Goal: Task Accomplishment & Management: Manage account settings

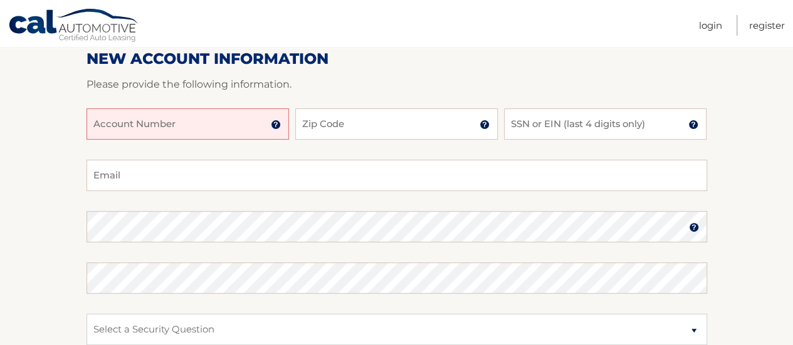
scroll to position [162, 0]
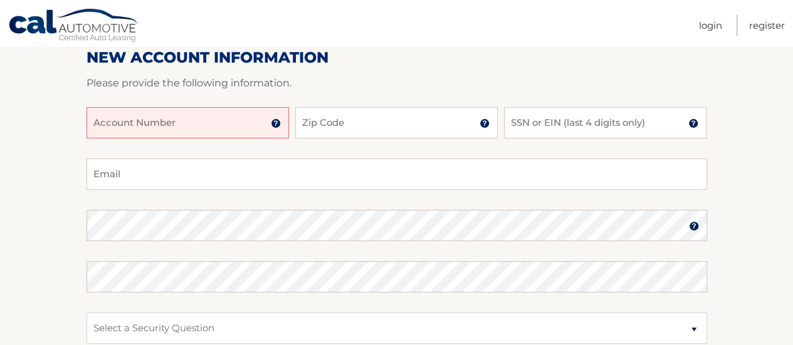
click at [196, 123] on input "Account Number" at bounding box center [187, 122] width 202 height 31
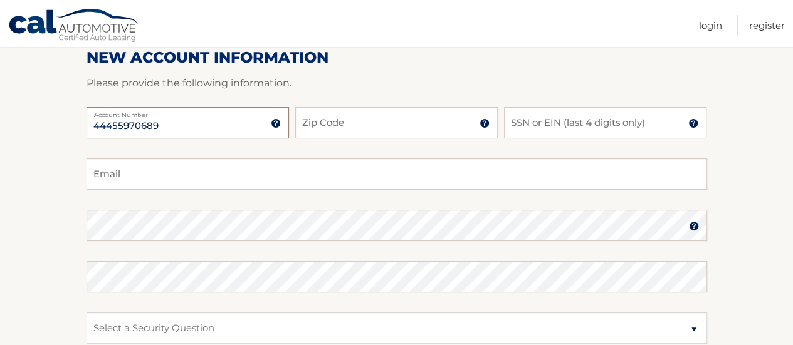
type input "44455970689"
type input "11010"
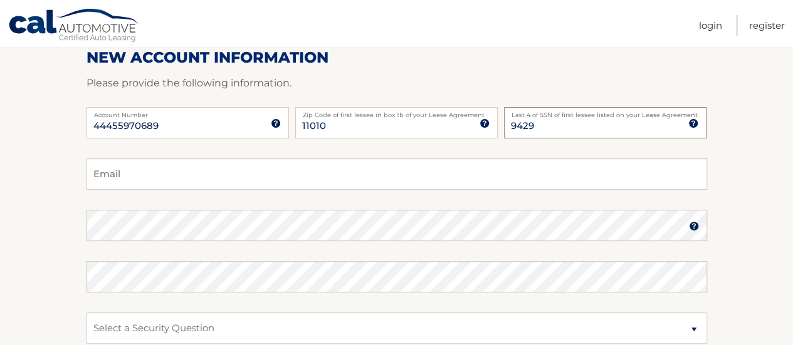
type input "9429"
type input "rebecca7drew@gmail.com"
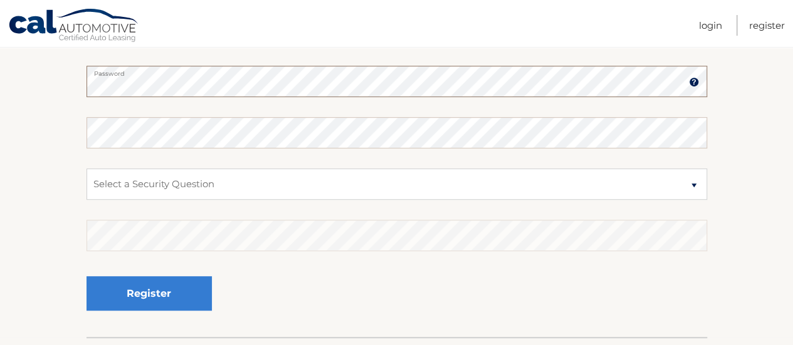
scroll to position [306, 0]
click at [348, 177] on select "Select a Security Question What was the name of your elementary school? What is…" at bounding box center [396, 183] width 620 height 31
select select "1"
click at [86, 168] on select "Select a Security Question What was the name of your elementary school? What is…" at bounding box center [396, 183] width 620 height 31
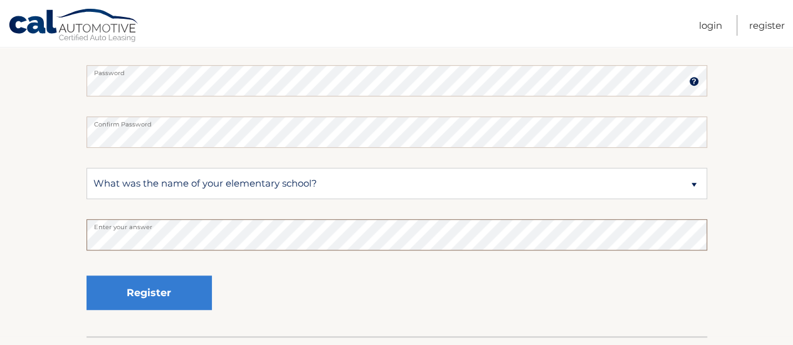
click at [86, 276] on button "Register" at bounding box center [148, 293] width 125 height 34
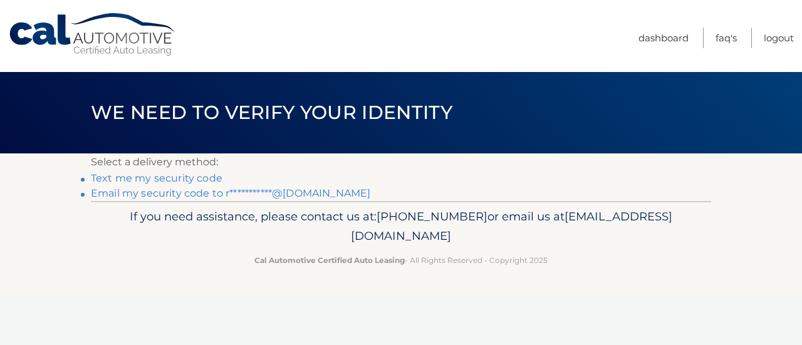
click at [175, 180] on link "Text me my security code" at bounding box center [157, 178] width 132 height 12
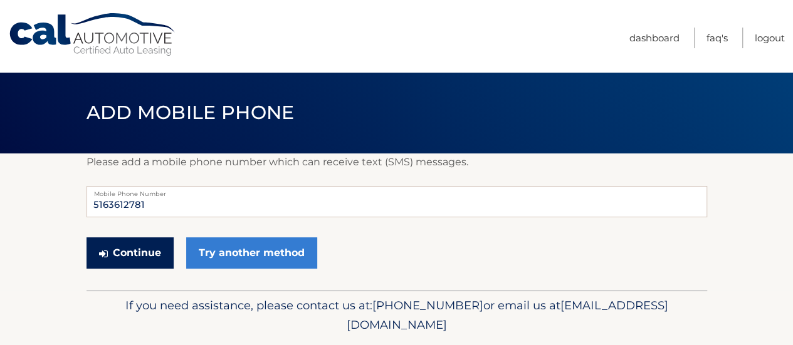
click at [135, 263] on button "Continue" at bounding box center [129, 253] width 87 height 31
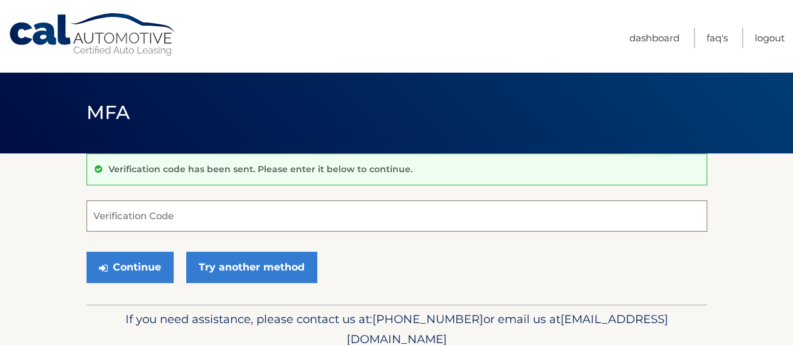
click at [313, 217] on input "Verification Code" at bounding box center [396, 216] width 620 height 31
type input "99770"
click at [86, 252] on button "Continue" at bounding box center [129, 267] width 87 height 31
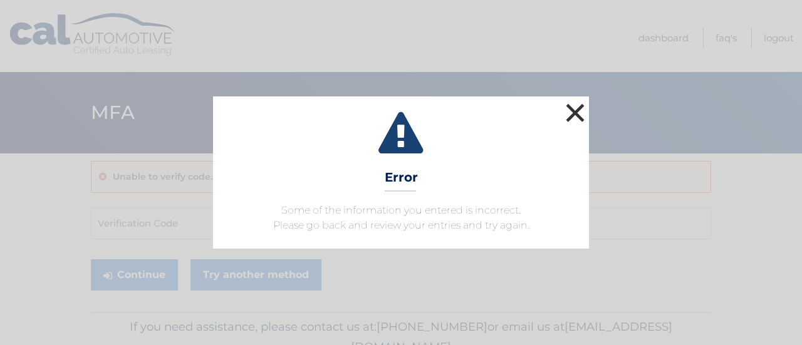
click at [577, 108] on button "×" at bounding box center [575, 112] width 25 height 25
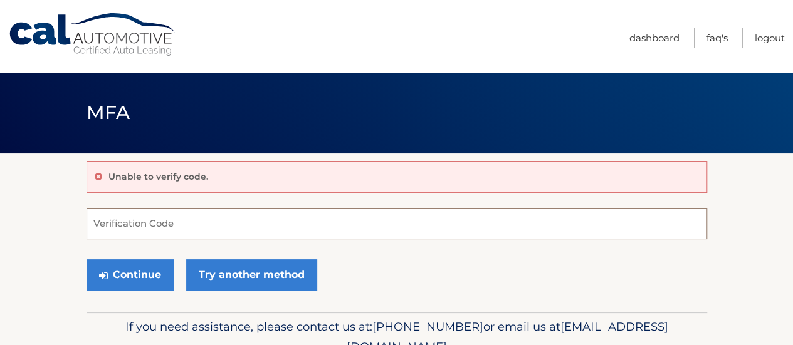
click at [429, 222] on input "Verification Code" at bounding box center [396, 223] width 620 height 31
click at [432, 229] on input "Verification Code" at bounding box center [396, 223] width 620 height 31
type input "997790"
click at [86, 259] on button "Continue" at bounding box center [129, 274] width 87 height 31
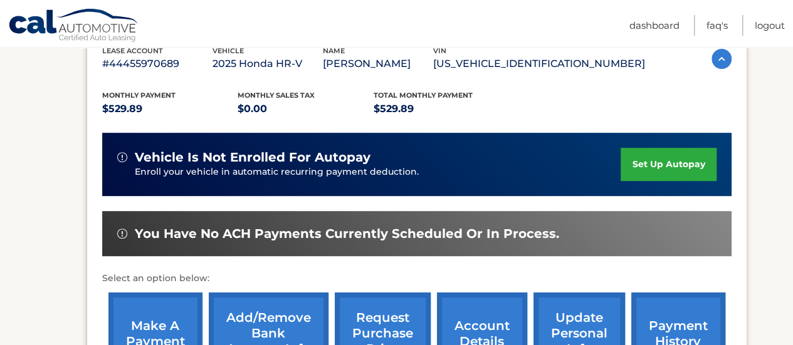
scroll to position [231, 0]
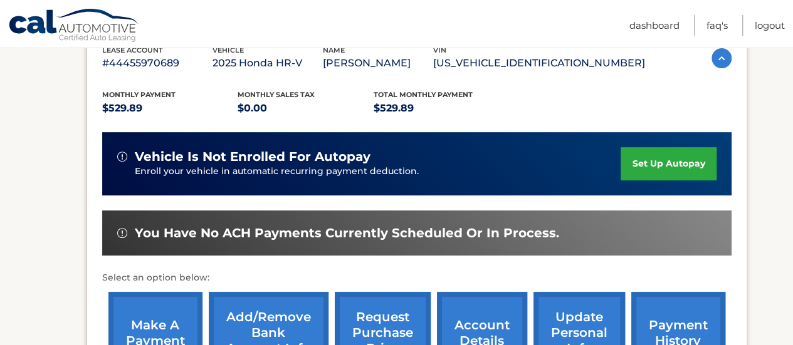
click at [647, 162] on link "set up autopay" at bounding box center [667, 163] width 95 height 33
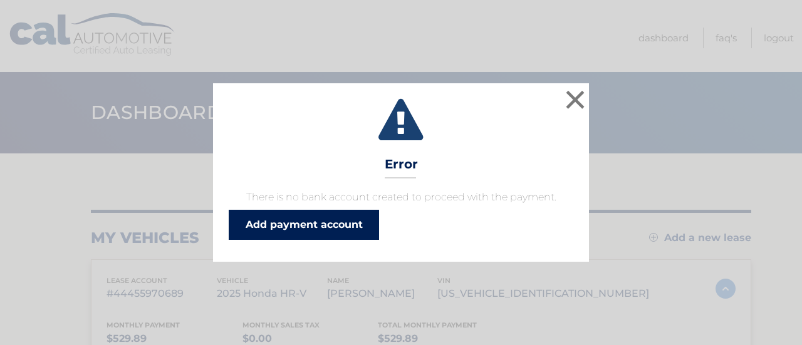
click at [376, 216] on link "Add payment account" at bounding box center [304, 225] width 150 height 30
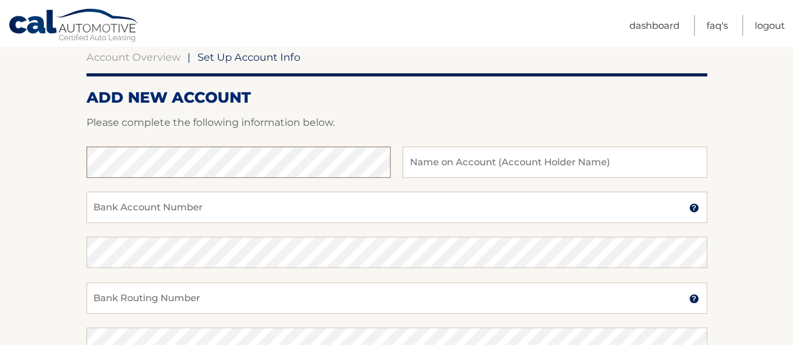
scroll to position [131, 0]
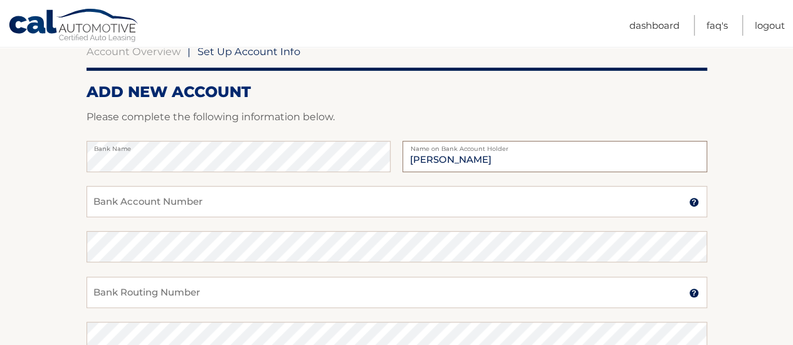
type input "[PERSON_NAME]"
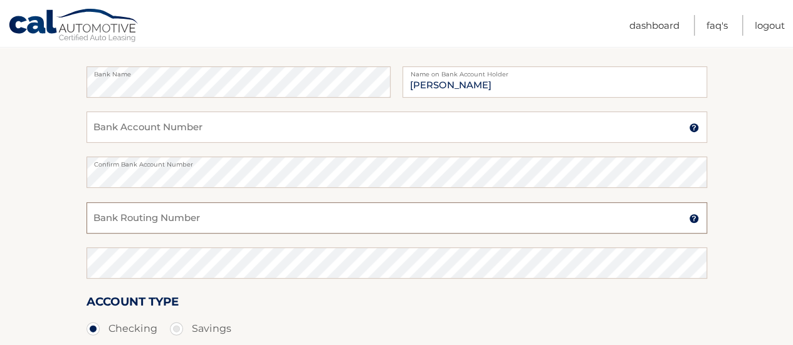
click at [241, 209] on input "Bank Routing Number" at bounding box center [396, 217] width 620 height 31
paste input "021000322"
type input "021000322"
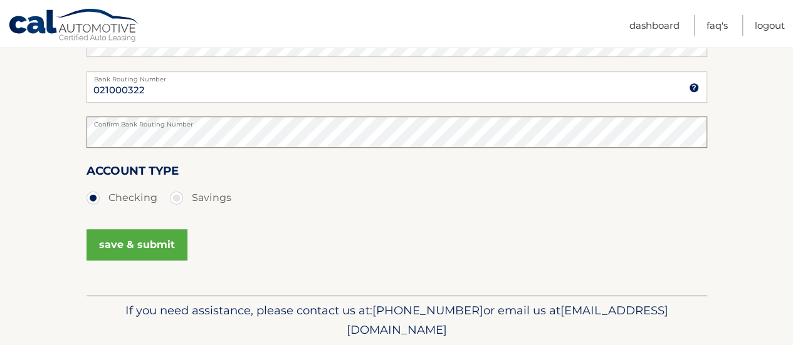
scroll to position [337, 0]
click at [282, 262] on div "save & submit" at bounding box center [396, 252] width 620 height 56
click at [206, 201] on label "Savings" at bounding box center [200, 197] width 61 height 25
click at [187, 201] on input "Savings" at bounding box center [181, 195] width 13 height 20
radio input "true"
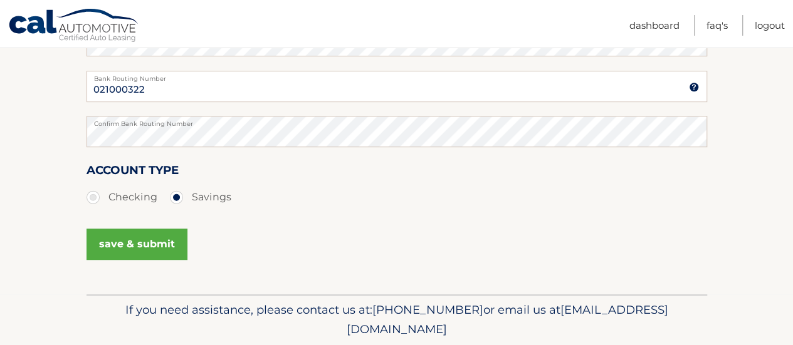
click at [118, 194] on label "Checking" at bounding box center [121, 197] width 71 height 25
click at [104, 194] on input "Checking" at bounding box center [98, 195] width 13 height 20
radio input "true"
click at [140, 245] on button "save & submit" at bounding box center [136, 244] width 101 height 31
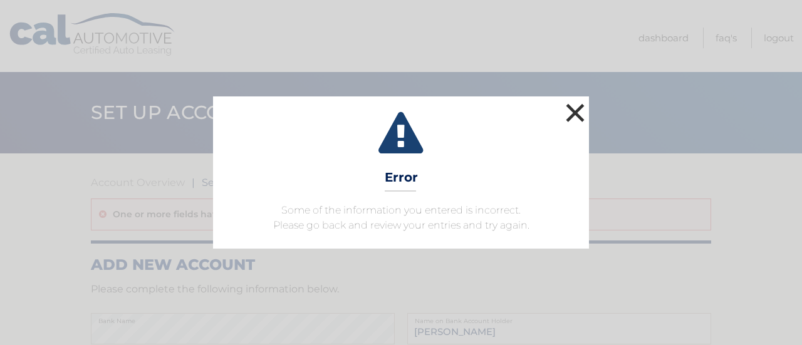
click at [573, 115] on button "×" at bounding box center [575, 112] width 25 height 25
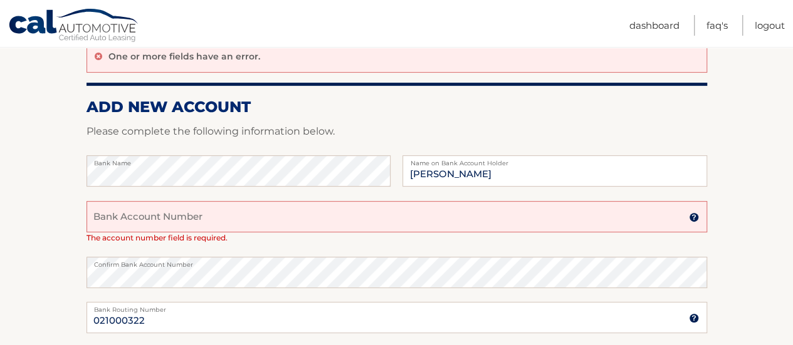
scroll to position [189, 0]
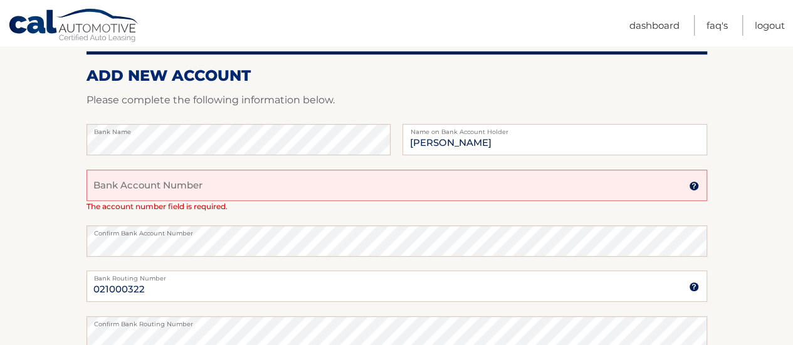
click at [177, 182] on input "Bank Account Number" at bounding box center [396, 185] width 620 height 31
paste input "[CREDIT_CARD_NUMBER]"
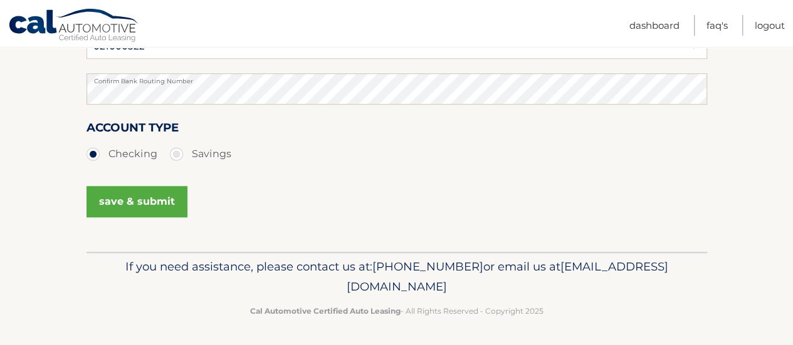
type input "[CREDIT_CARD_NUMBER]"
click at [177, 201] on button "save & submit" at bounding box center [136, 201] width 101 height 31
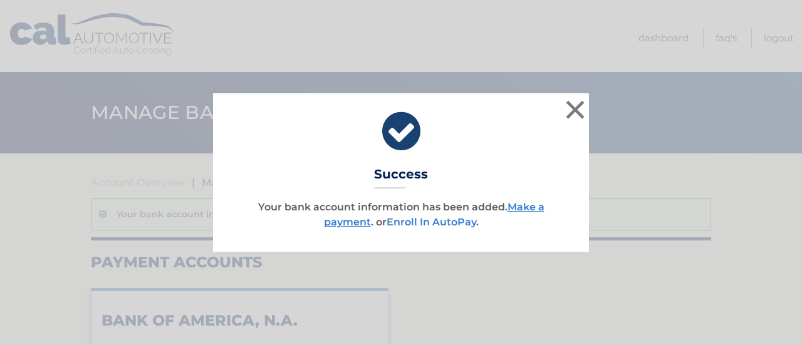
click at [439, 225] on link "Enroll In AutoPay" at bounding box center [432, 222] width 90 height 12
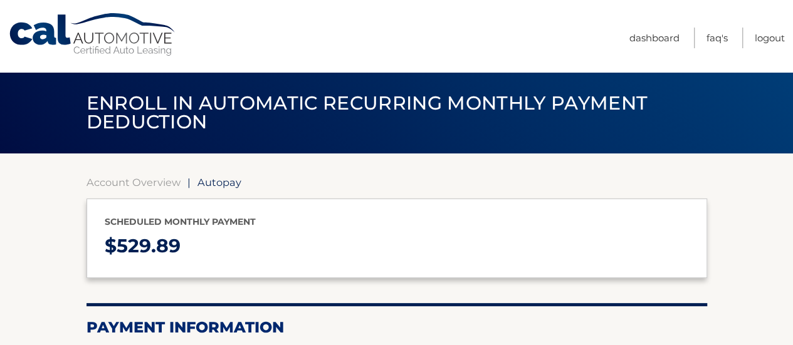
select select "ZDIxMjRjYTAtYTIyMi00ZDNkLWJjYzMtYWVlOTk4MWJjYzQ4"
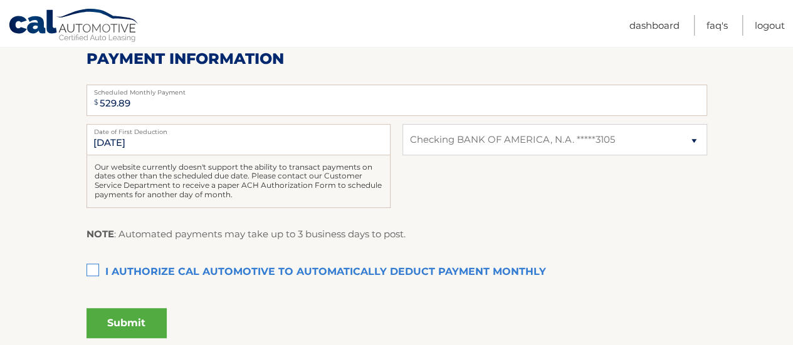
scroll to position [273, 0]
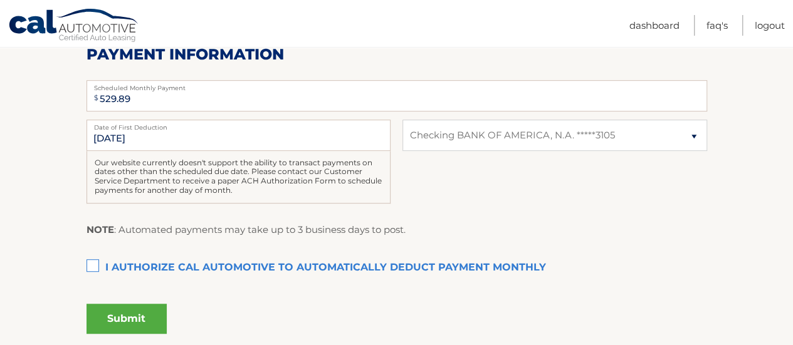
click at [99, 268] on label "I authorize cal automotive to automatically deduct payment monthly This checkbo…" at bounding box center [396, 268] width 620 height 25
click at [0, 0] on input "I authorize cal automotive to automatically deduct payment monthly This checkbo…" at bounding box center [0, 0] width 0 height 0
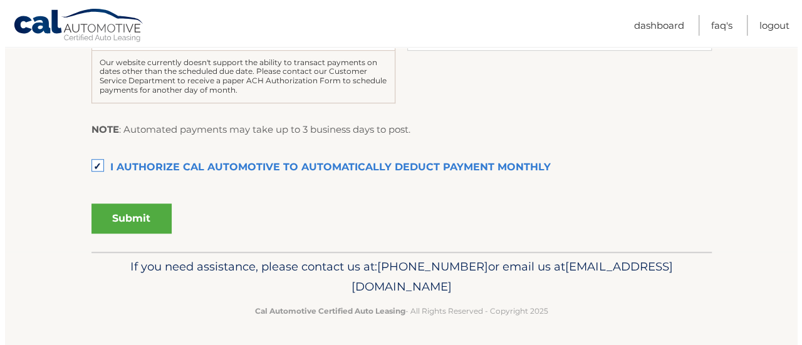
scroll to position [374, 0]
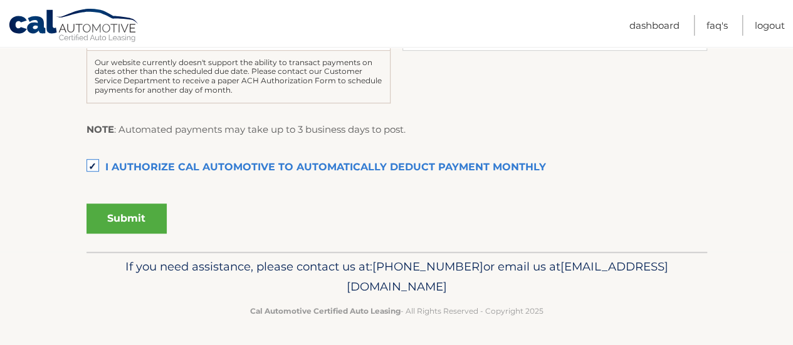
click at [142, 215] on button "Submit" at bounding box center [126, 219] width 80 height 30
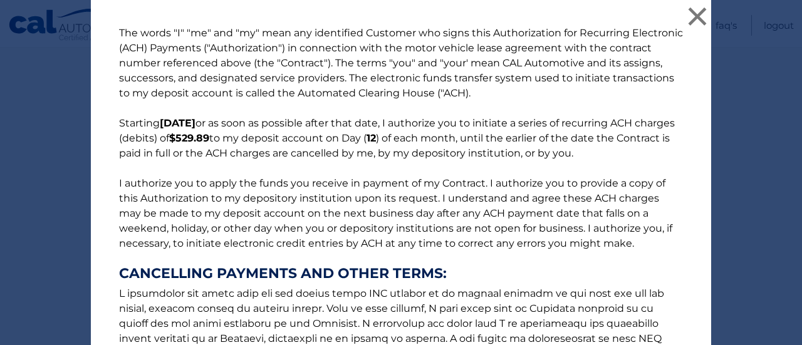
scroll to position [261, 0]
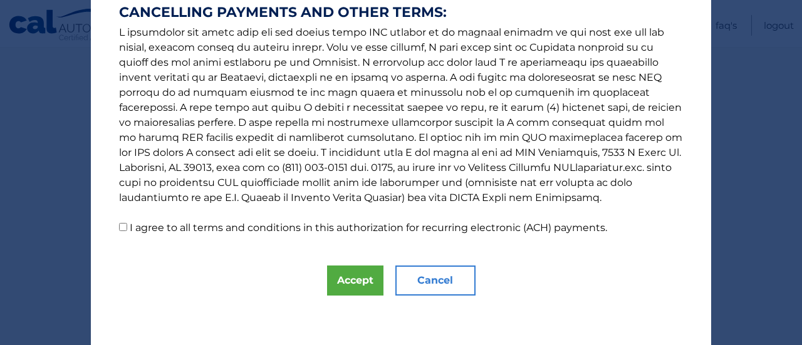
click at [119, 225] on input "I agree to all terms and conditions in this authorization for recurring electro…" at bounding box center [123, 227] width 8 height 8
checkbox input "true"
click at [353, 279] on button "Accept" at bounding box center [355, 281] width 56 height 30
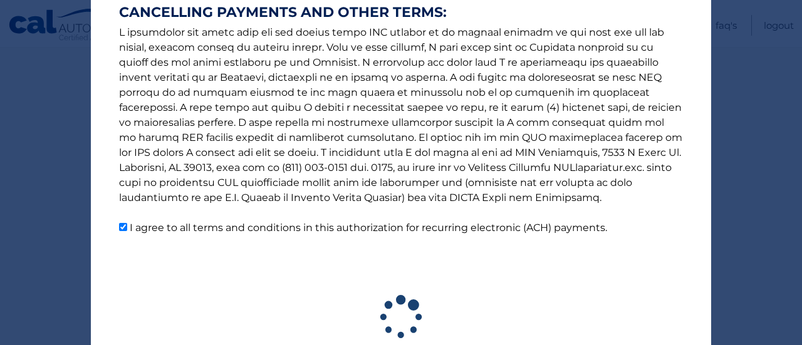
scroll to position [338, 0]
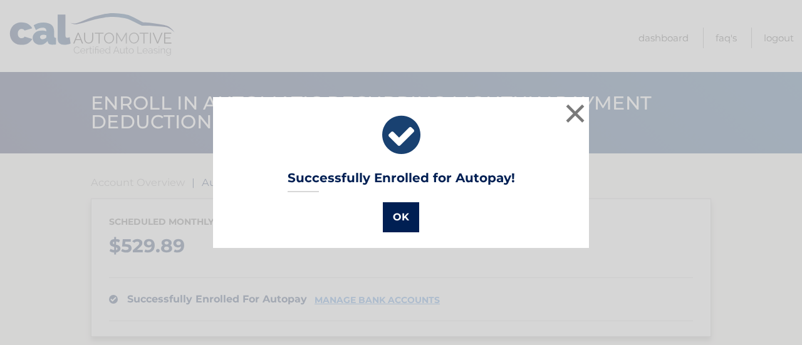
click at [409, 217] on button "OK" at bounding box center [401, 217] width 36 height 30
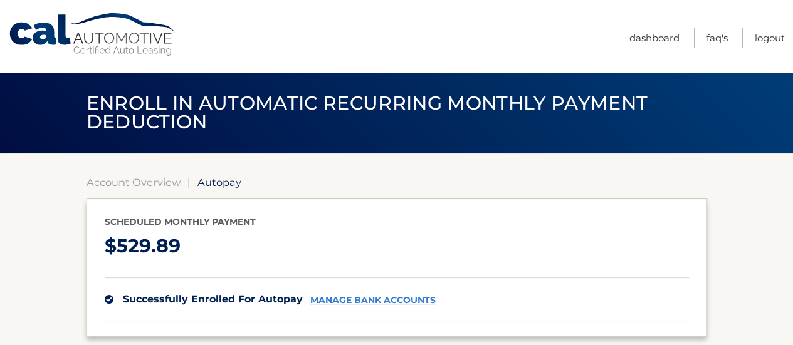
scroll to position [253, 0]
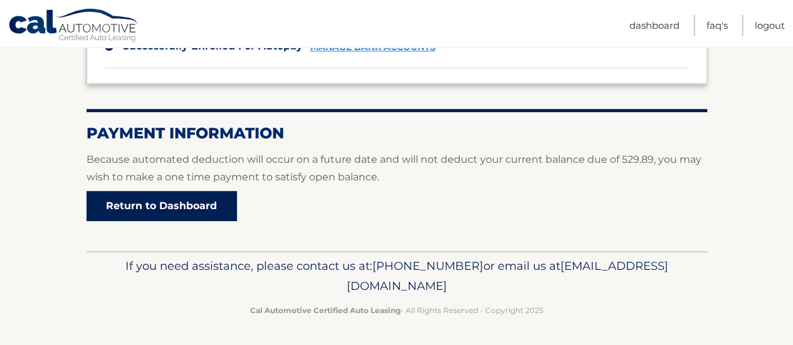
click at [206, 215] on link "Return to Dashboard" at bounding box center [161, 206] width 150 height 30
click at [232, 204] on link "Return to Dashboard" at bounding box center [161, 206] width 150 height 30
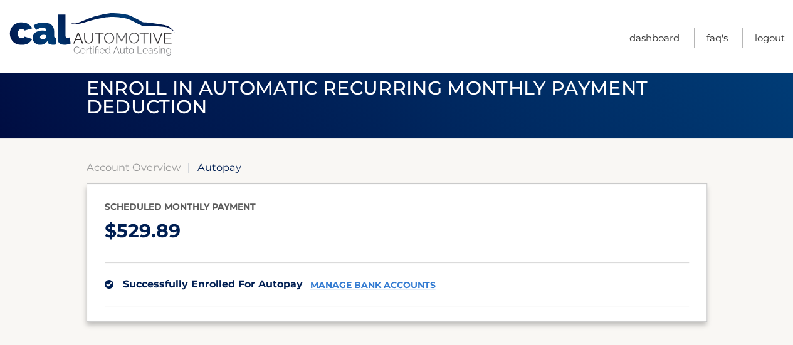
scroll to position [11, 0]
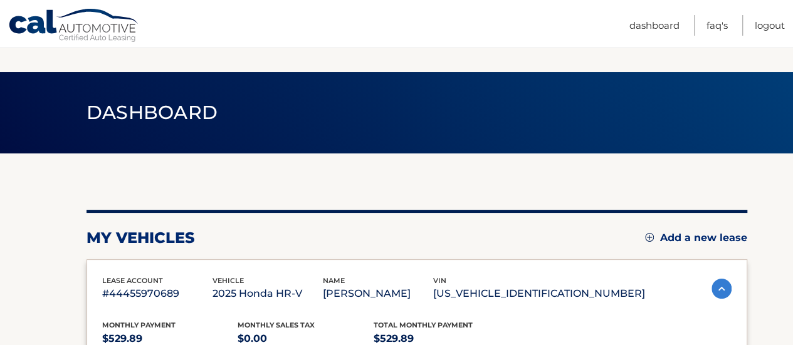
scroll to position [201, 0]
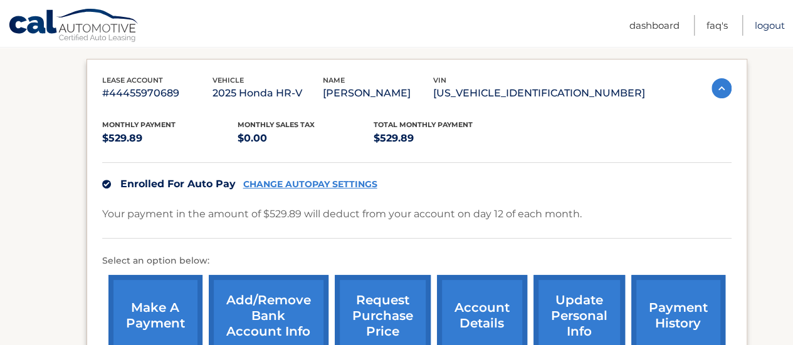
click at [772, 28] on link "Logout" at bounding box center [770, 25] width 30 height 21
